Goal: Task Accomplishment & Management: Use online tool/utility

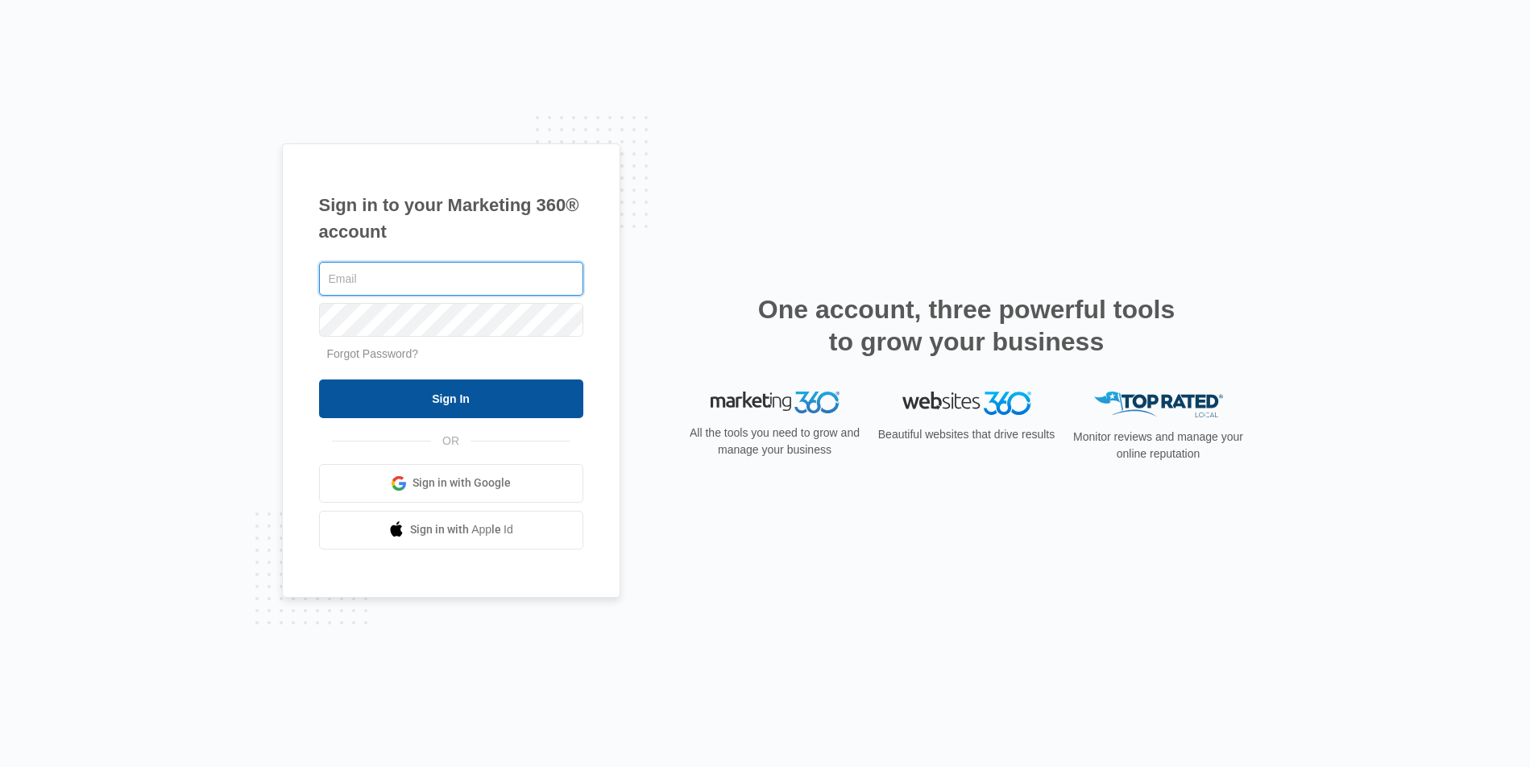
type input "joel.green@madwire.com"
click at [470, 390] on input "Sign In" at bounding box center [451, 398] width 264 height 39
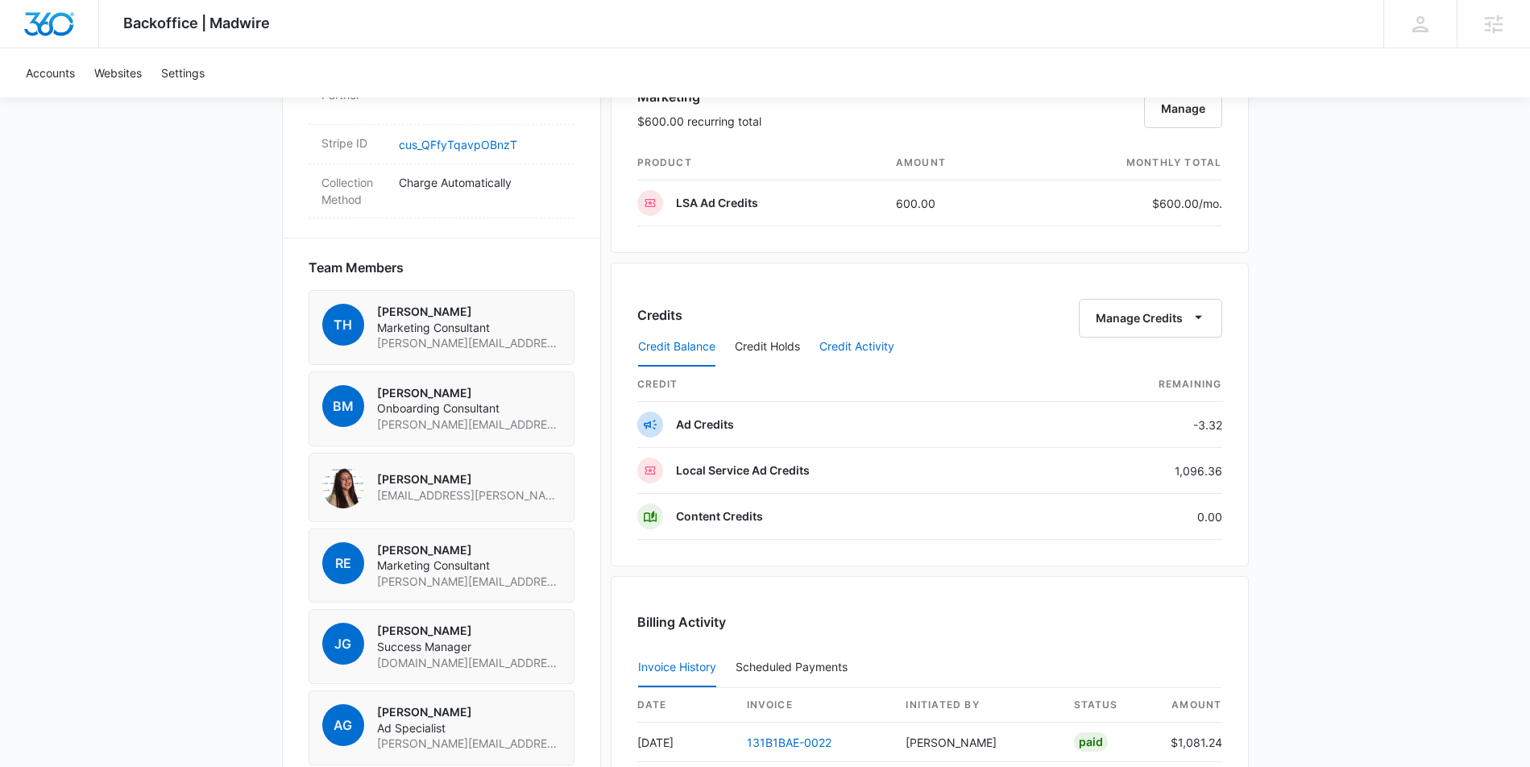
scroll to position [982, 0]
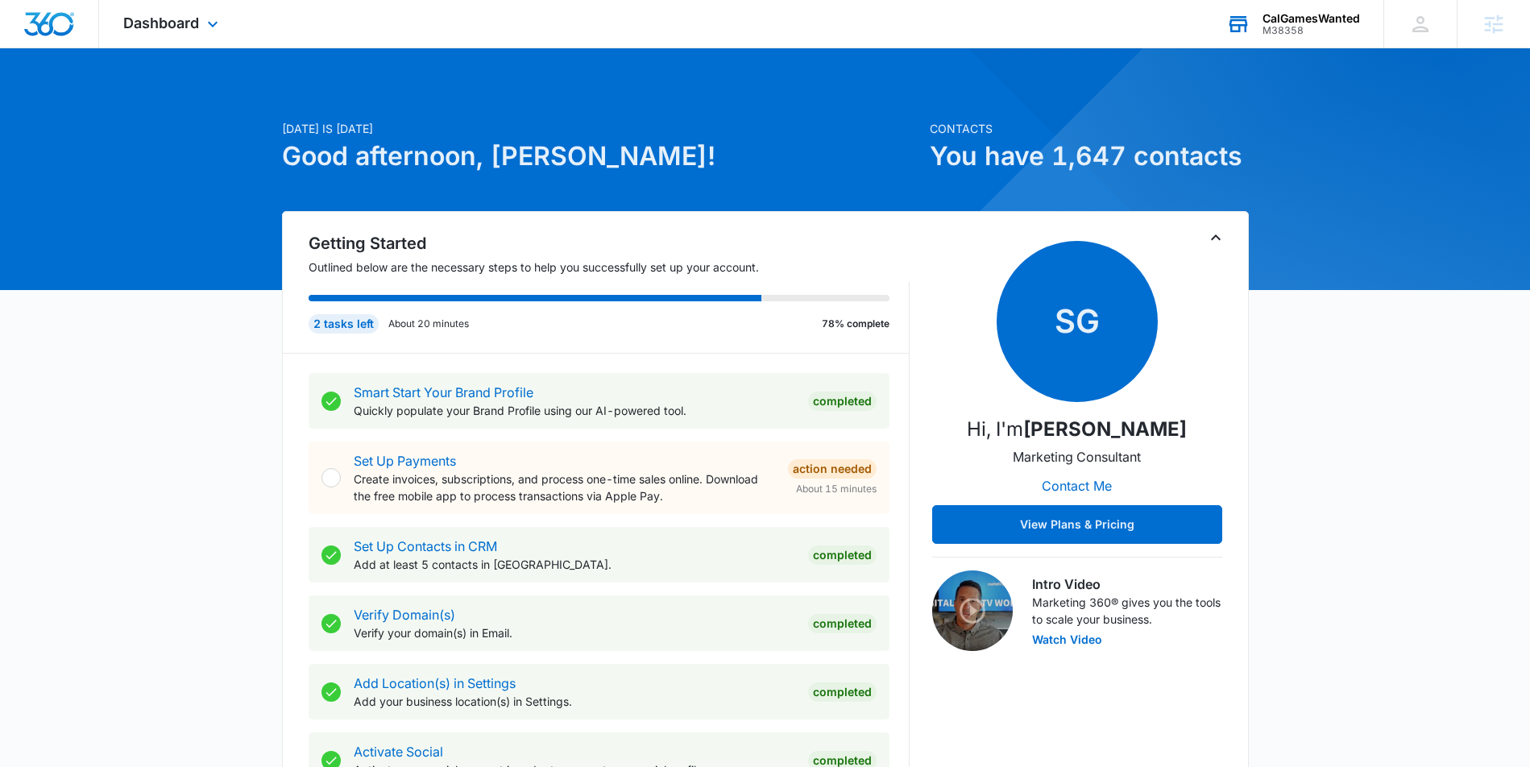
click at [1286, 32] on div "M38358" at bounding box center [1311, 30] width 97 height 11
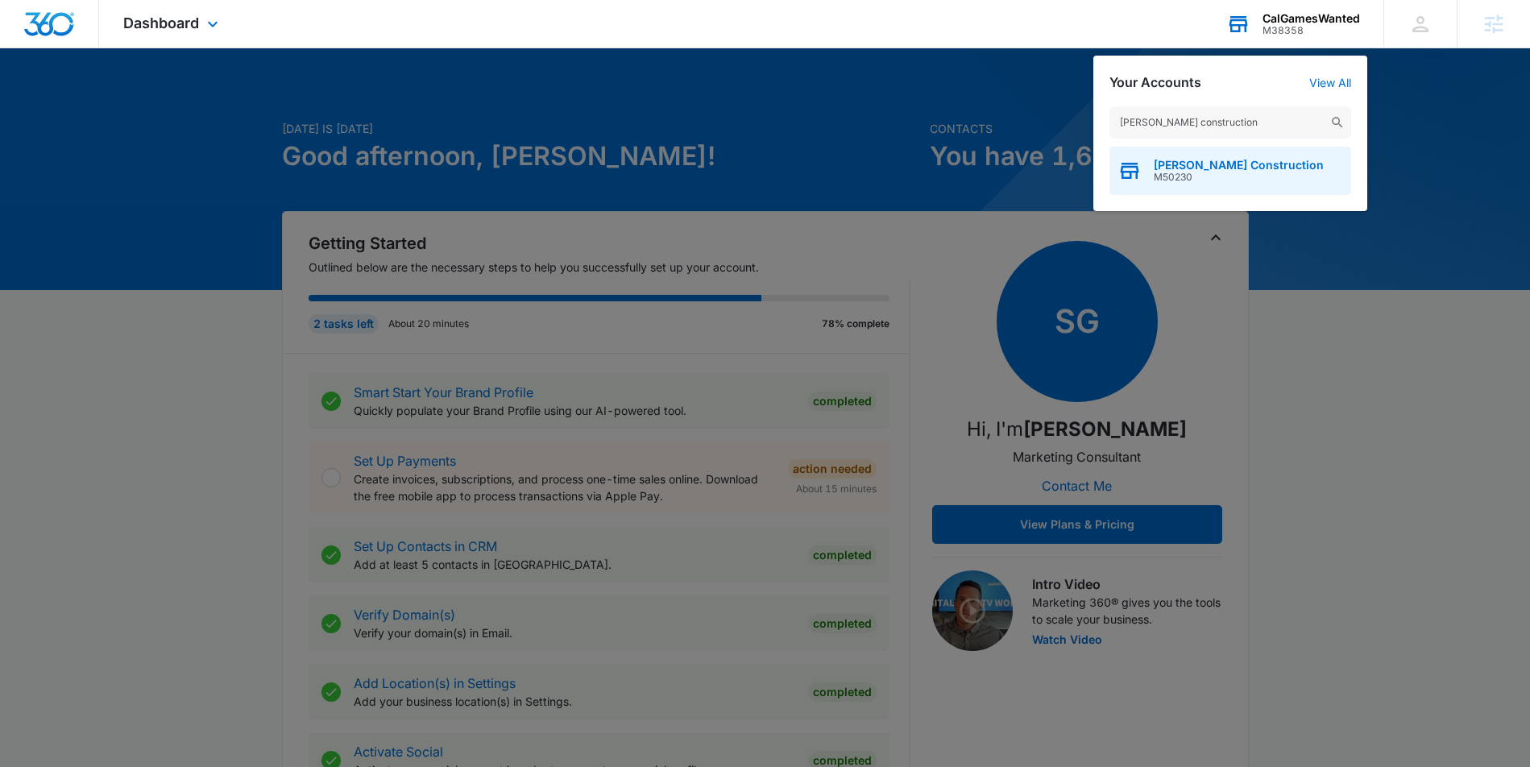
type input "[PERSON_NAME] construction"
click at [1215, 173] on span "M50230" at bounding box center [1239, 177] width 170 height 11
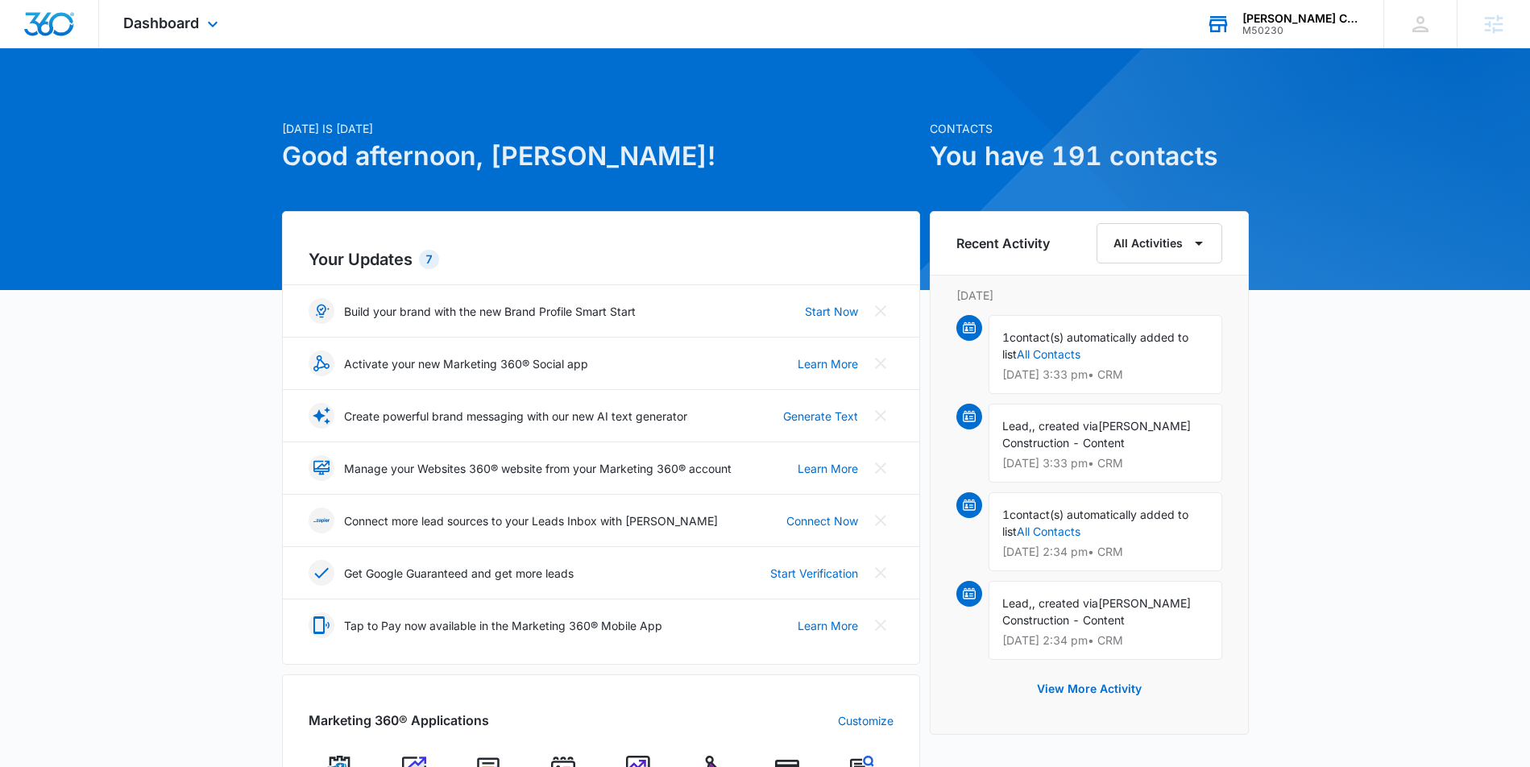
click at [212, 33] on div "Dashboard Apps Reputation Websites Forms CRM Email Social Payments POS Content …" at bounding box center [172, 24] width 147 height 48
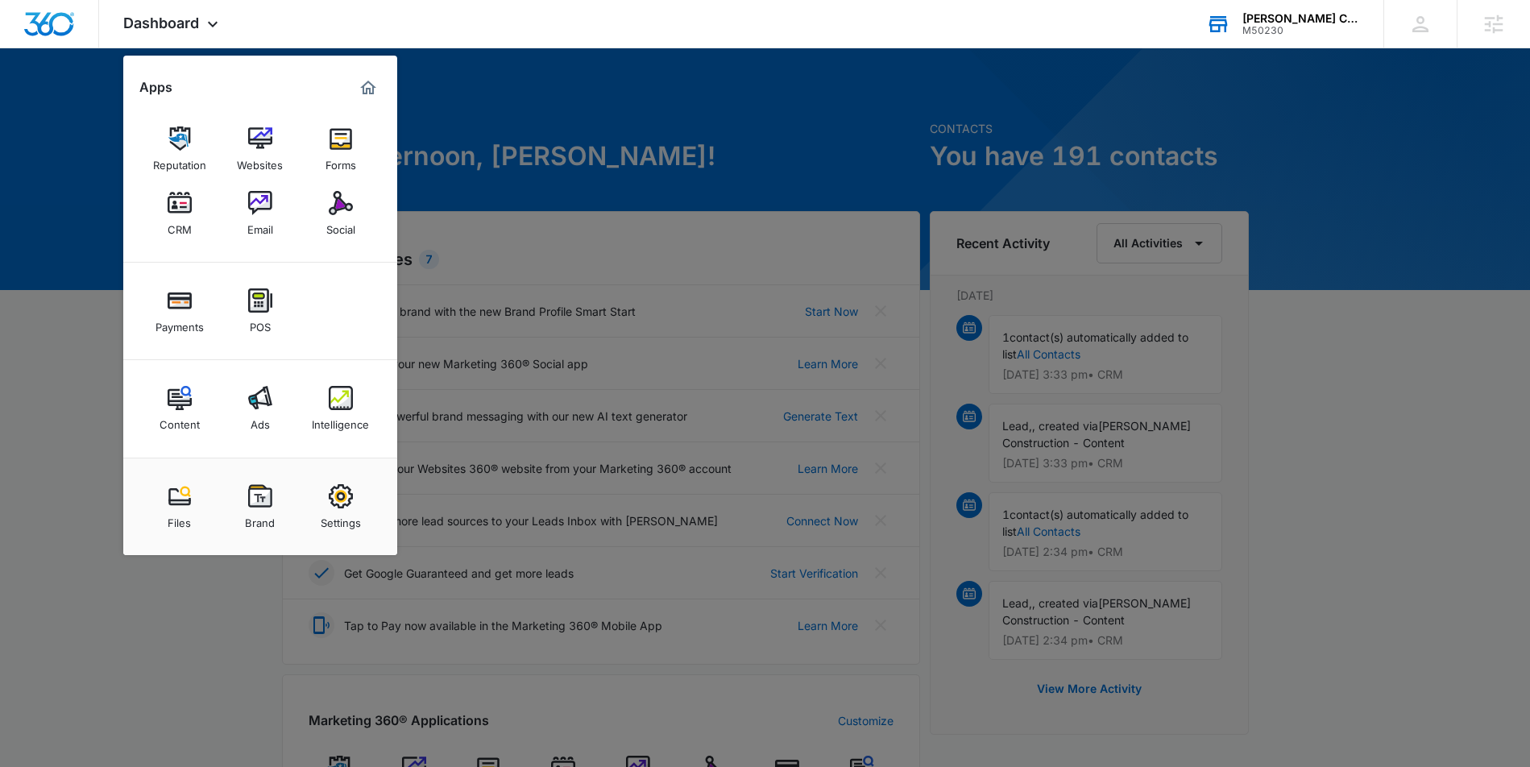
click at [245, 413] on link "Ads" at bounding box center [260, 408] width 61 height 61
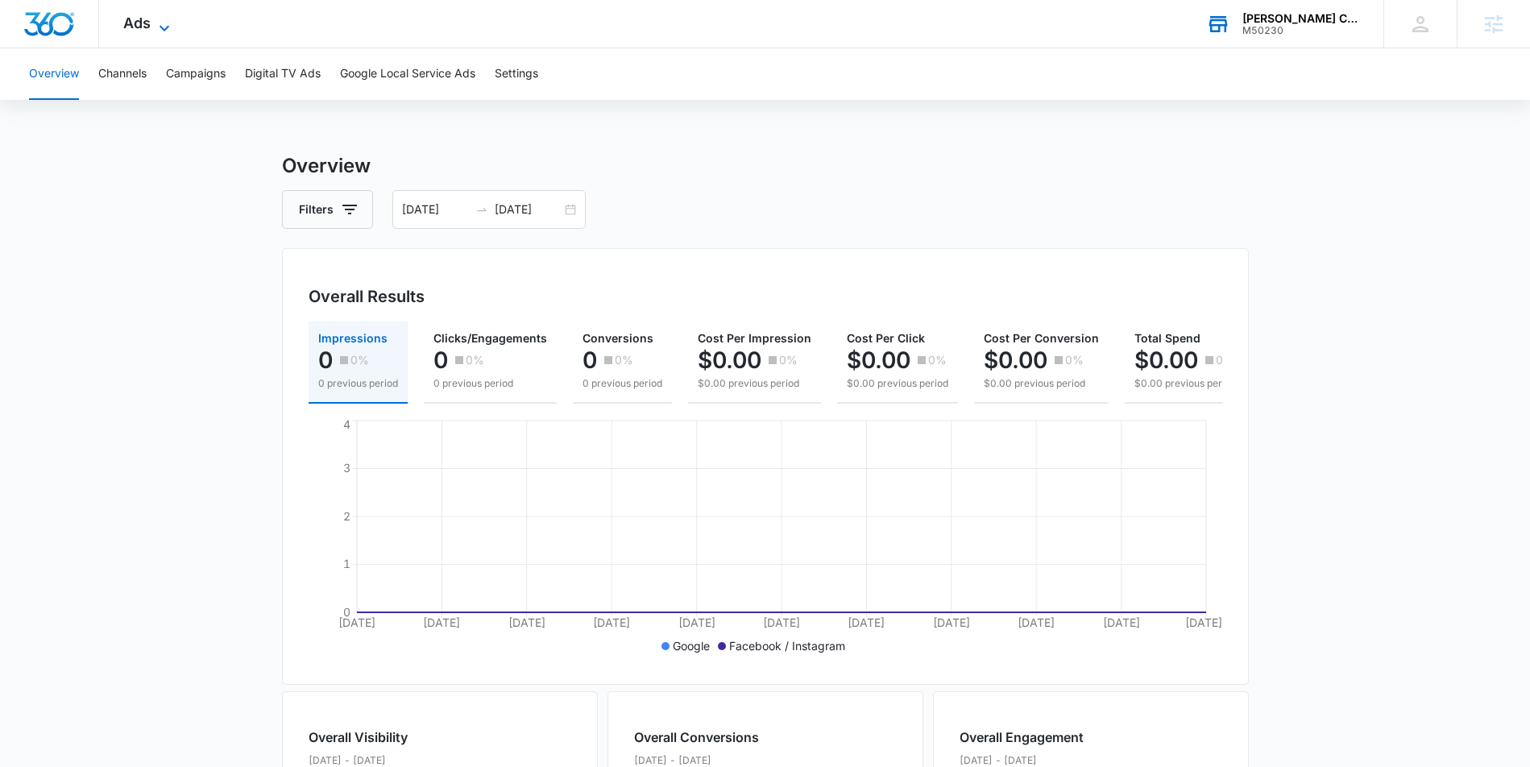
click at [167, 15] on div "Ads Apps Reputation Websites Forms CRM Email Social Payments POS Content Ads In…" at bounding box center [148, 24] width 99 height 48
